Goal: Check status: Check status

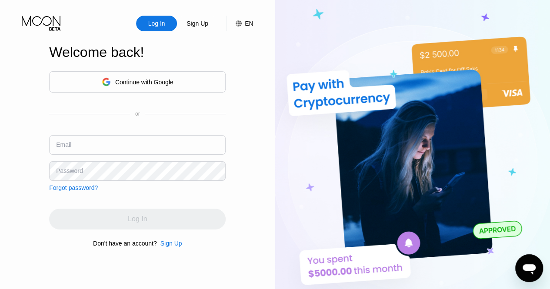
type input "[EMAIL_ADDRESS][DOMAIN_NAME]"
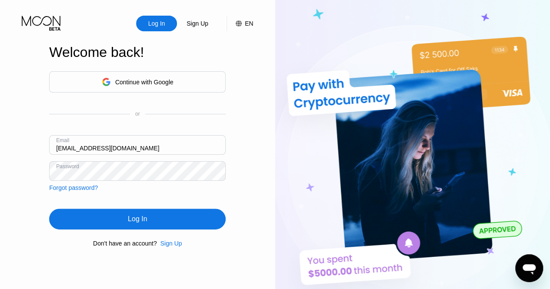
click at [195, 224] on div "Log In" at bounding box center [137, 219] width 177 height 21
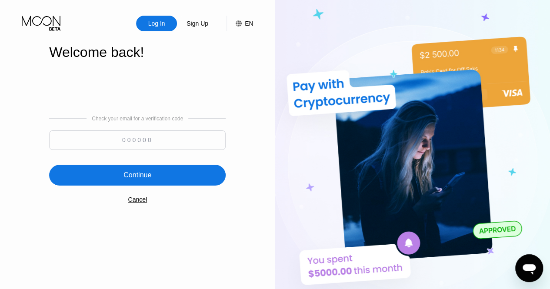
click at [155, 153] on div at bounding box center [137, 142] width 177 height 24
drag, startPoint x: 155, startPoint y: 153, endPoint x: 156, endPoint y: 137, distance: 16.5
click at [156, 137] on div at bounding box center [137, 142] width 177 height 24
click at [156, 137] on input at bounding box center [137, 140] width 177 height 20
paste input "846968"
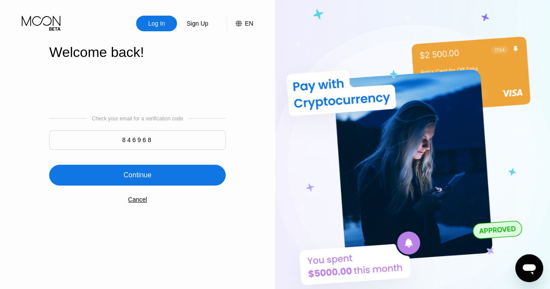
type input "846968"
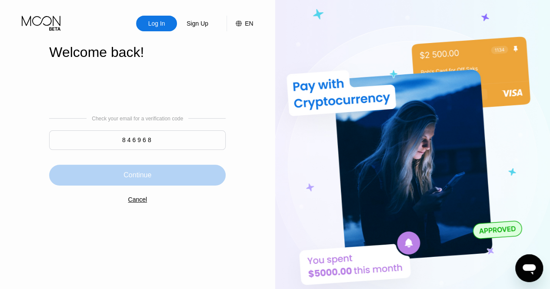
click at [152, 181] on div "Continue" at bounding box center [137, 175] width 177 height 21
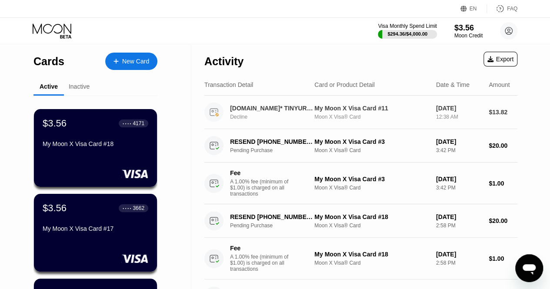
click at [414, 109] on div "My Moon X Visa Card #11" at bounding box center [371, 108] width 115 height 7
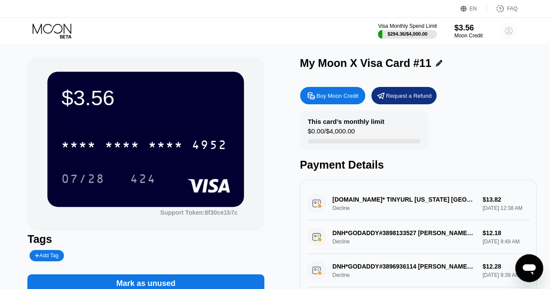
click at [510, 36] on circle at bounding box center [508, 30] width 17 height 17
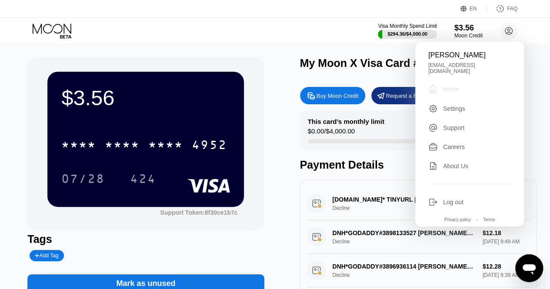
click at [465, 84] on div " Home" at bounding box center [469, 89] width 83 height 10
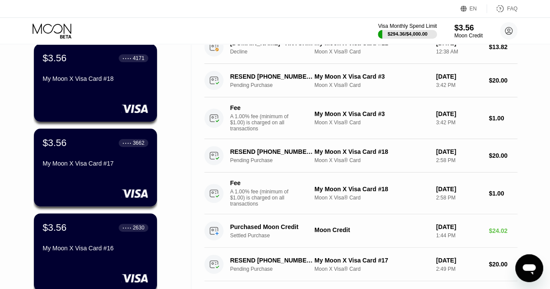
scroll to position [61, 0]
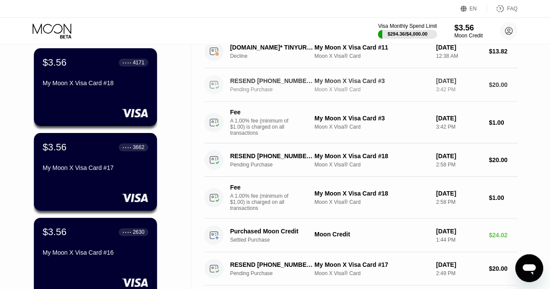
click at [376, 93] on div "Moon X Visa® Card" at bounding box center [371, 90] width 115 height 6
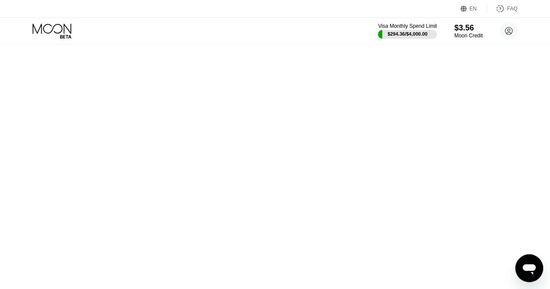
click at [0, 0] on div at bounding box center [0, 0] width 0 height 0
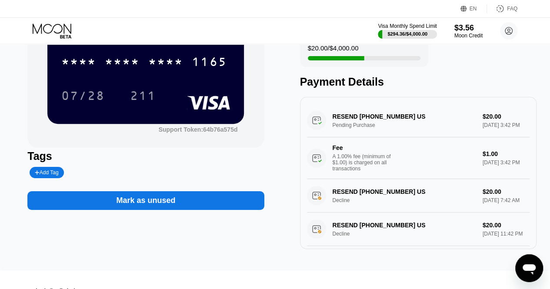
click at [385, 134] on div "RESEND [PHONE_NUMBER] US Pending Purchase $20.00 [DATE] 3:42 PM Fee A 1.00% fee…" at bounding box center [418, 141] width 223 height 75
click at [506, 42] on div "Visa Monthly Spend Limit $294.36 / $4,000.00 $3.56 Moon Credit [PERSON_NAME] [E…" at bounding box center [275, 31] width 550 height 26
click at [509, 36] on circle at bounding box center [508, 30] width 17 height 17
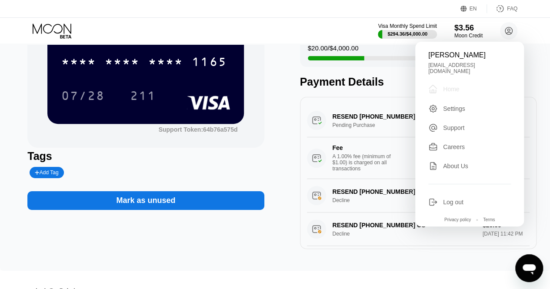
click at [449, 86] on div "Home" at bounding box center [451, 89] width 16 height 7
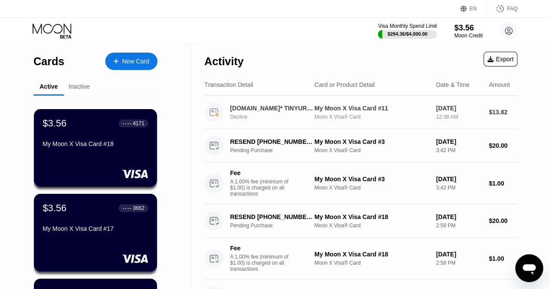
click at [303, 118] on div "Decline" at bounding box center [276, 117] width 93 height 6
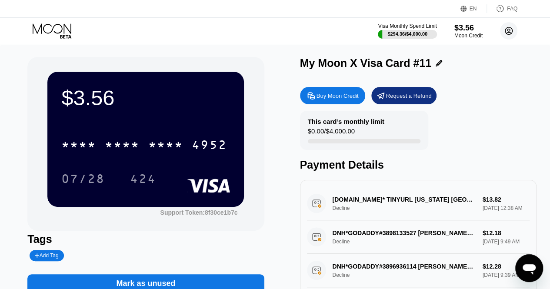
click at [504, 33] on circle at bounding box center [508, 30] width 17 height 17
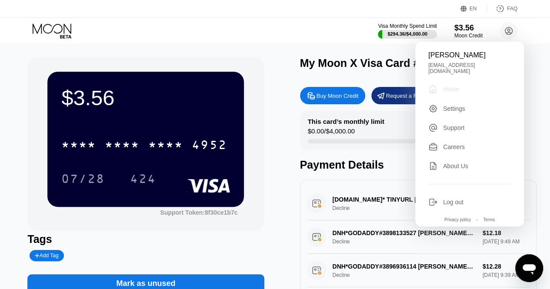
click at [487, 86] on div " Home" at bounding box center [469, 89] width 83 height 10
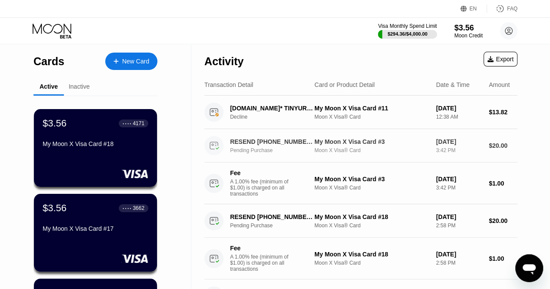
click at [341, 143] on div "My Moon X Visa Card #3" at bounding box center [371, 141] width 115 height 7
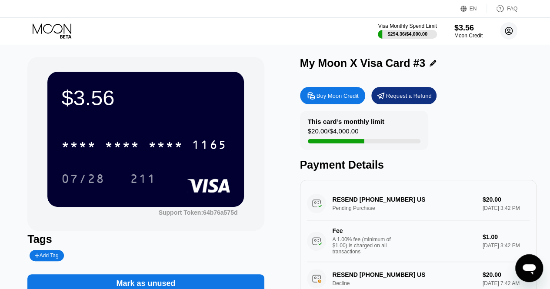
click at [509, 33] on circle at bounding box center [508, 30] width 17 height 17
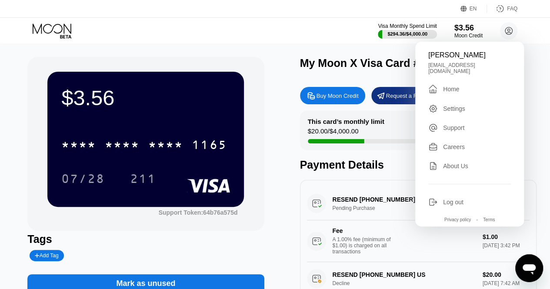
click at [444, 89] on div "Home" at bounding box center [451, 89] width 16 height 7
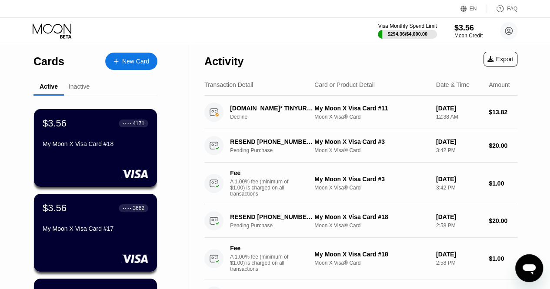
click at [73, 86] on div "Inactive" at bounding box center [79, 86] width 21 height 7
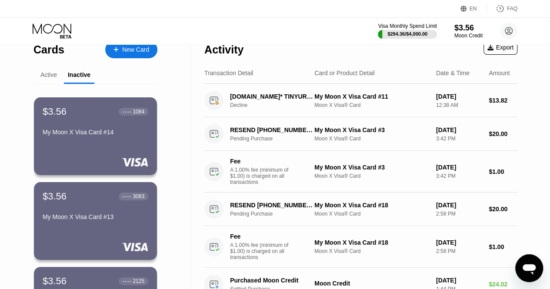
scroll to position [9, 0]
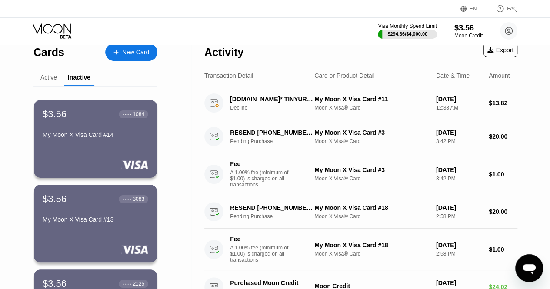
click at [57, 86] on div "Active" at bounding box center [48, 78] width 30 height 17
click at [44, 75] on div "Active" at bounding box center [48, 77] width 17 height 7
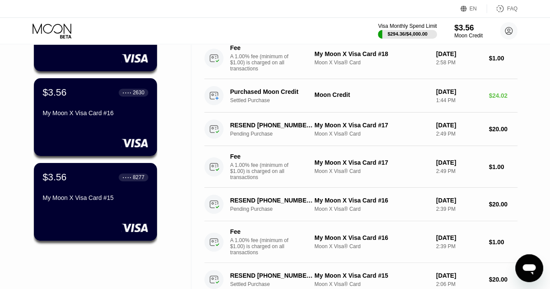
scroll to position [0, 0]
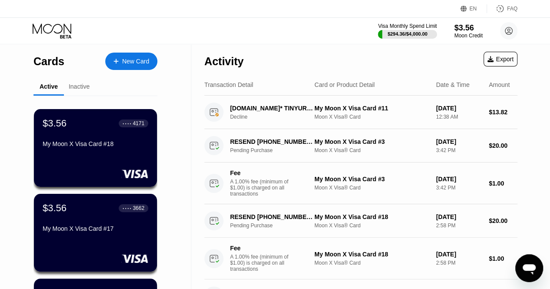
click at [80, 92] on div "Inactive" at bounding box center [79, 87] width 30 height 17
click at [80, 90] on div "Inactive" at bounding box center [79, 86] width 21 height 7
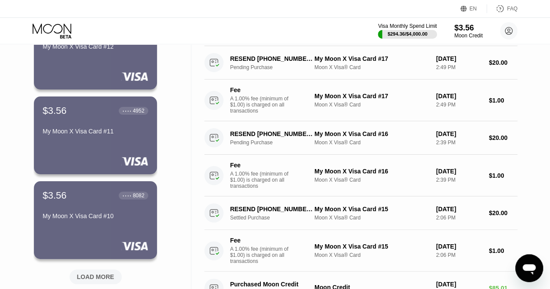
scroll to position [331, 0]
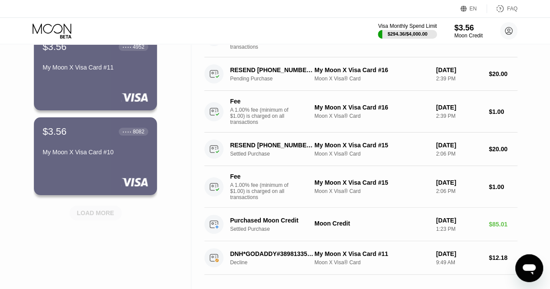
click at [107, 210] on div "LOAD MORE" at bounding box center [95, 213] width 37 height 8
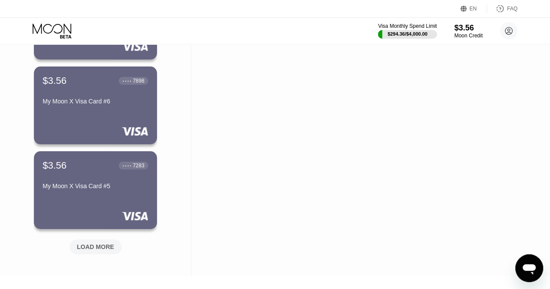
scroll to position [722, 0]
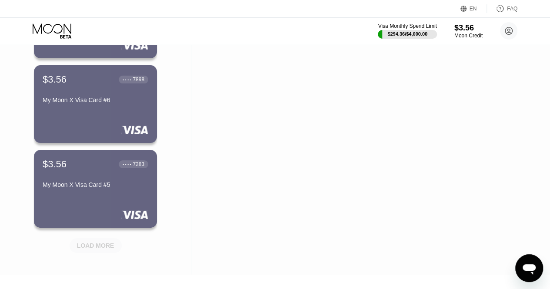
click at [93, 246] on div "LOAD MORE" at bounding box center [95, 246] width 37 height 8
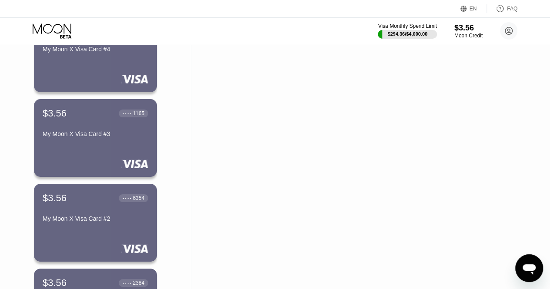
scroll to position [944, 0]
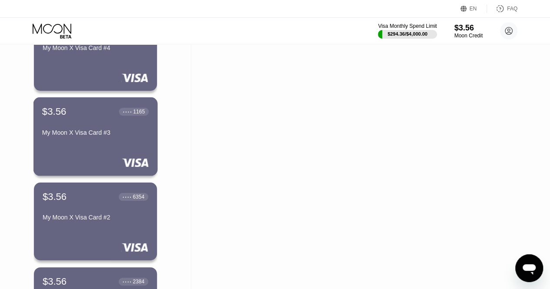
click at [76, 136] on div "My Moon X Visa Card #3" at bounding box center [95, 132] width 107 height 7
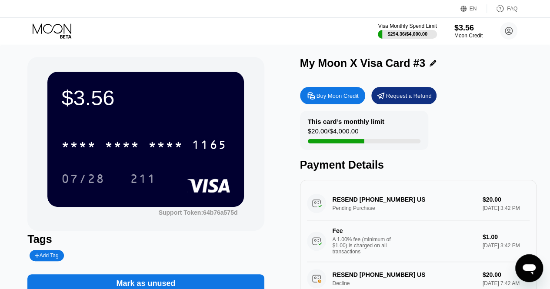
drag, startPoint x: 536, startPoint y: 212, endPoint x: 539, endPoint y: 237, distance: 25.4
click at [539, 237] on div "$3.56 * * * * * * * * * * * * 1165 07/28 211 Support Token: 64b76a575d Tags Add…" at bounding box center [275, 199] width 550 height 310
click at [510, 33] on icon at bounding box center [508, 31] width 5 height 5
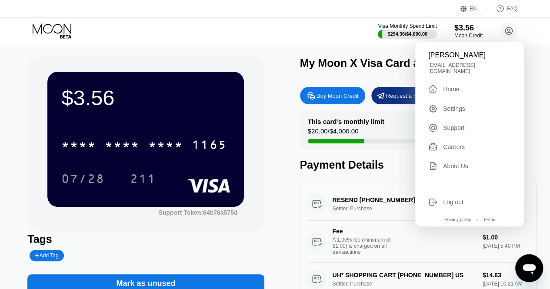
click at [452, 88] on div "Home" at bounding box center [451, 89] width 16 height 7
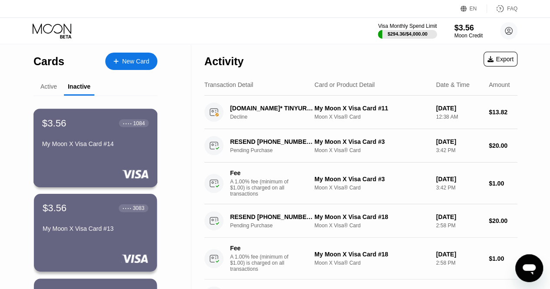
drag, startPoint x: 90, startPoint y: 145, endPoint x: 57, endPoint y: 162, distance: 36.2
click at [57, 162] on div "$3.56 ● ● ● ● 1084 My Moon X Visa Card #14" at bounding box center [95, 148] width 124 height 79
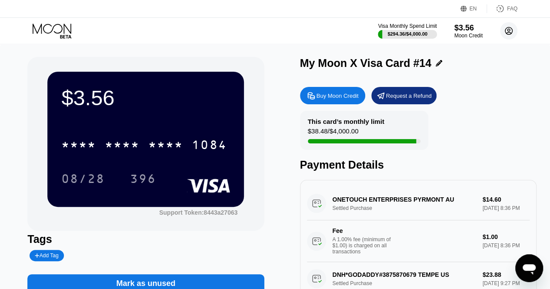
click at [510, 34] on icon at bounding box center [508, 30] width 7 height 7
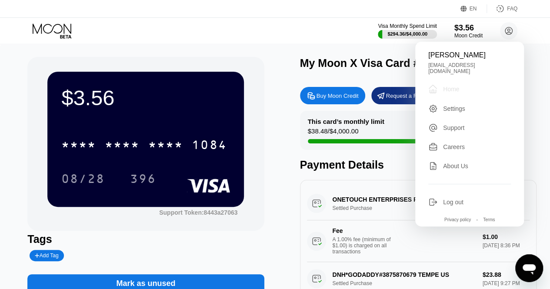
click at [460, 84] on div " Home" at bounding box center [469, 89] width 83 height 10
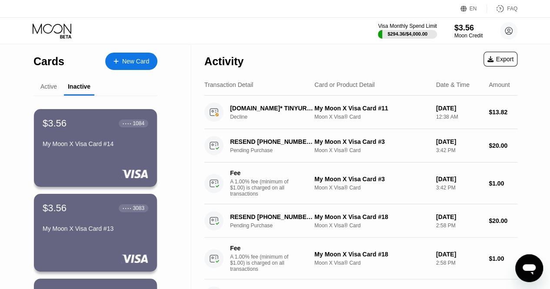
click at [46, 89] on div "Active" at bounding box center [48, 86] width 17 height 7
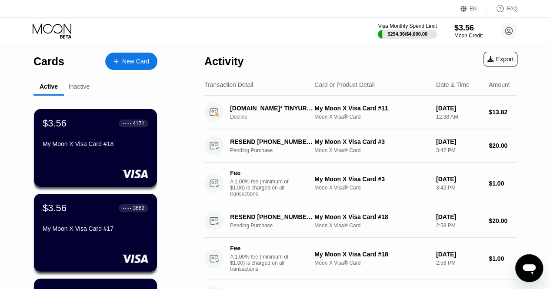
drag, startPoint x: 197, startPoint y: 99, endPoint x: 422, endPoint y: 121, distance: 226.2
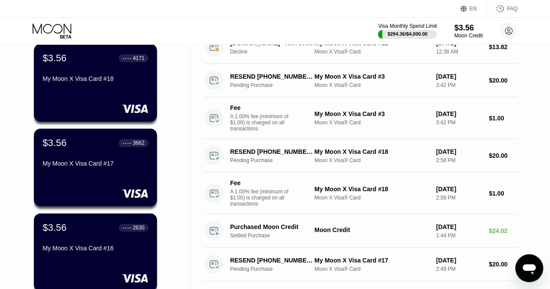
scroll to position [2, 0]
